Goal: Navigation & Orientation: Find specific page/section

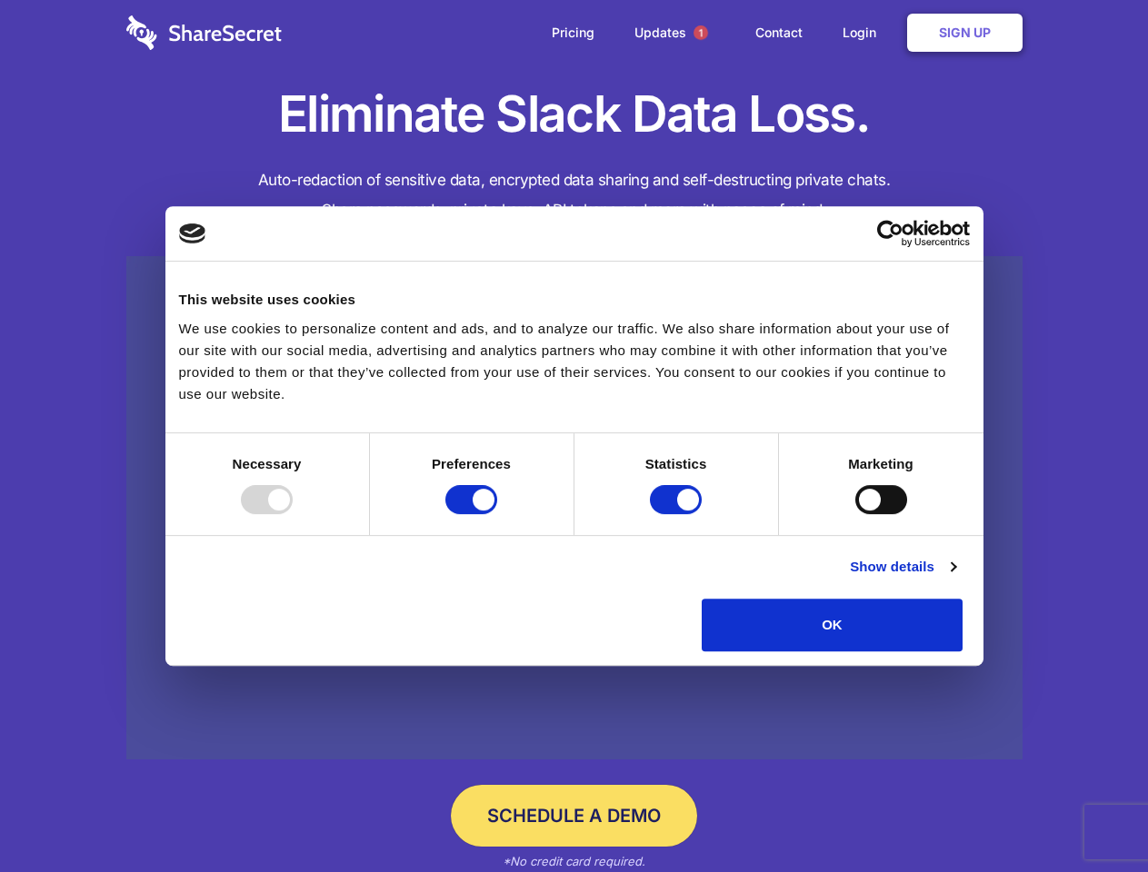
click at [293, 514] on div at bounding box center [267, 499] width 52 height 29
click at [497, 514] on input "Preferences" at bounding box center [471, 499] width 52 height 29
checkbox input "false"
click at [678, 514] on input "Statistics" at bounding box center [676, 499] width 52 height 29
checkbox input "false"
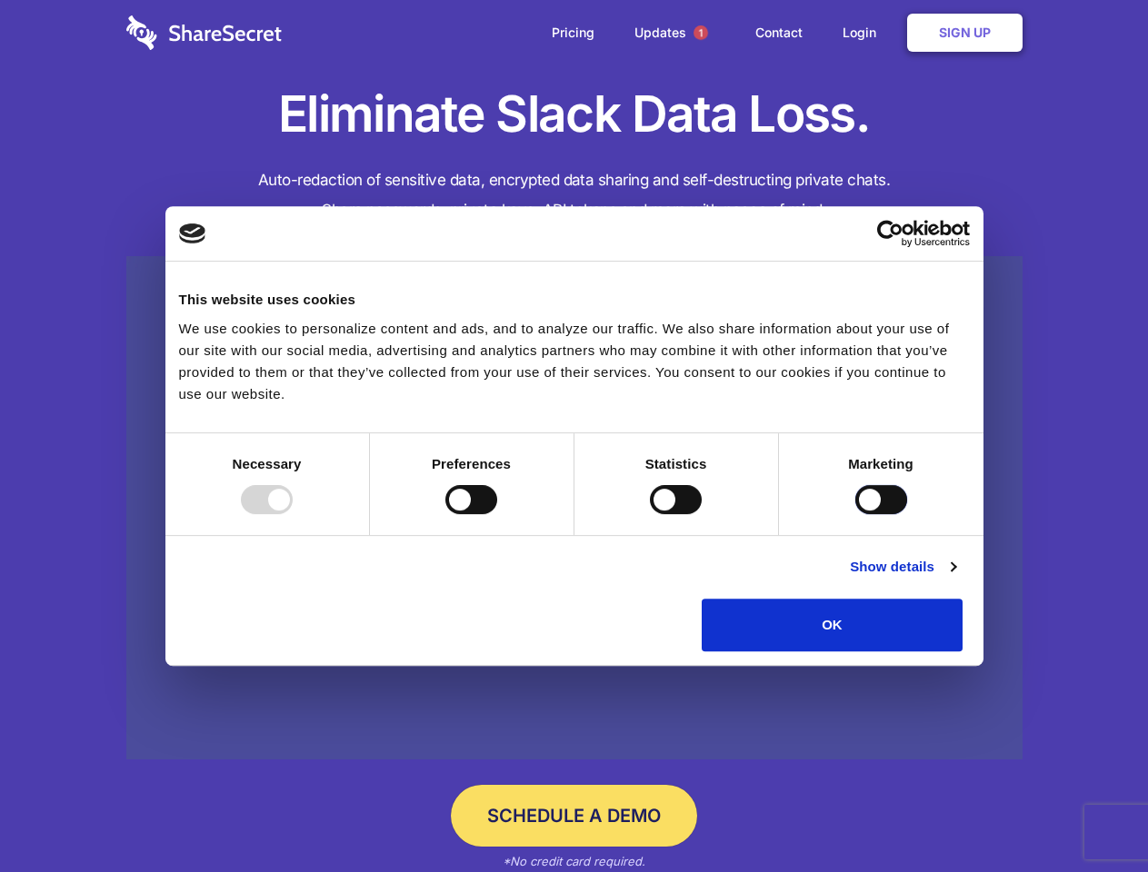
click at [855, 514] on input "Marketing" at bounding box center [881, 499] width 52 height 29
checkbox input "true"
click at [955, 578] on link "Show details" at bounding box center [902, 567] width 105 height 22
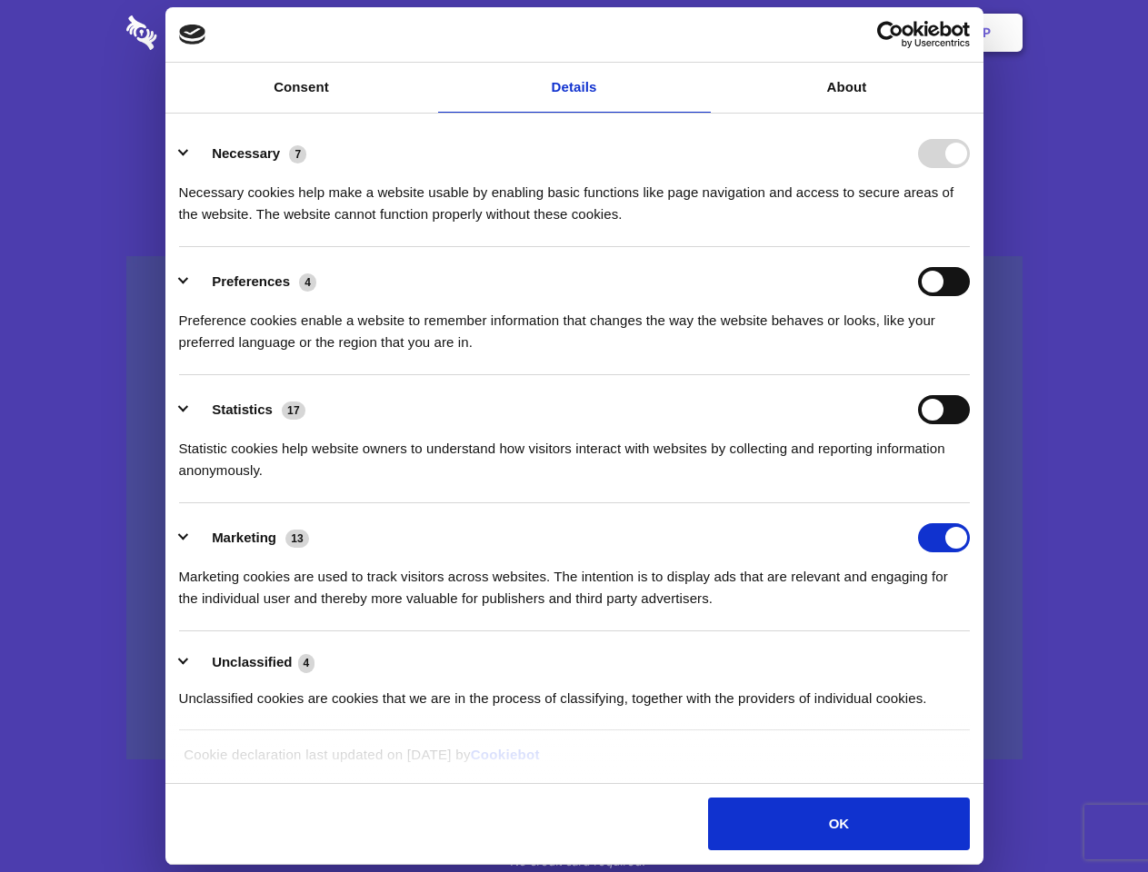
click at [969, 247] on li "Necessary 7 Necessary cookies help make a website usable by enabling basic func…" at bounding box center [574, 183] width 790 height 128
click at [700, 33] on span "1" at bounding box center [700, 32] width 15 height 15
